Goal: Information Seeking & Learning: Learn about a topic

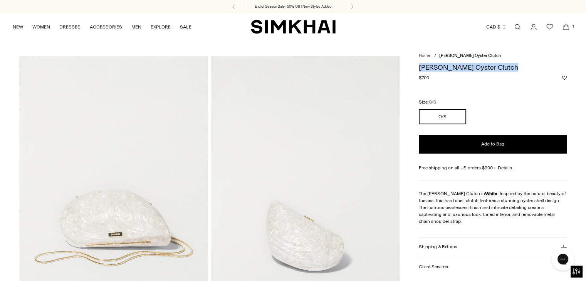
drag, startPoint x: 503, startPoint y: 69, endPoint x: 420, endPoint y: 64, distance: 83.5
click at [420, 64] on h1 "[PERSON_NAME] Oyster Clutch" at bounding box center [493, 67] width 148 height 7
copy h1 "[PERSON_NAME] Oyster Clutch"
